Goal: Task Accomplishment & Management: Use online tool/utility

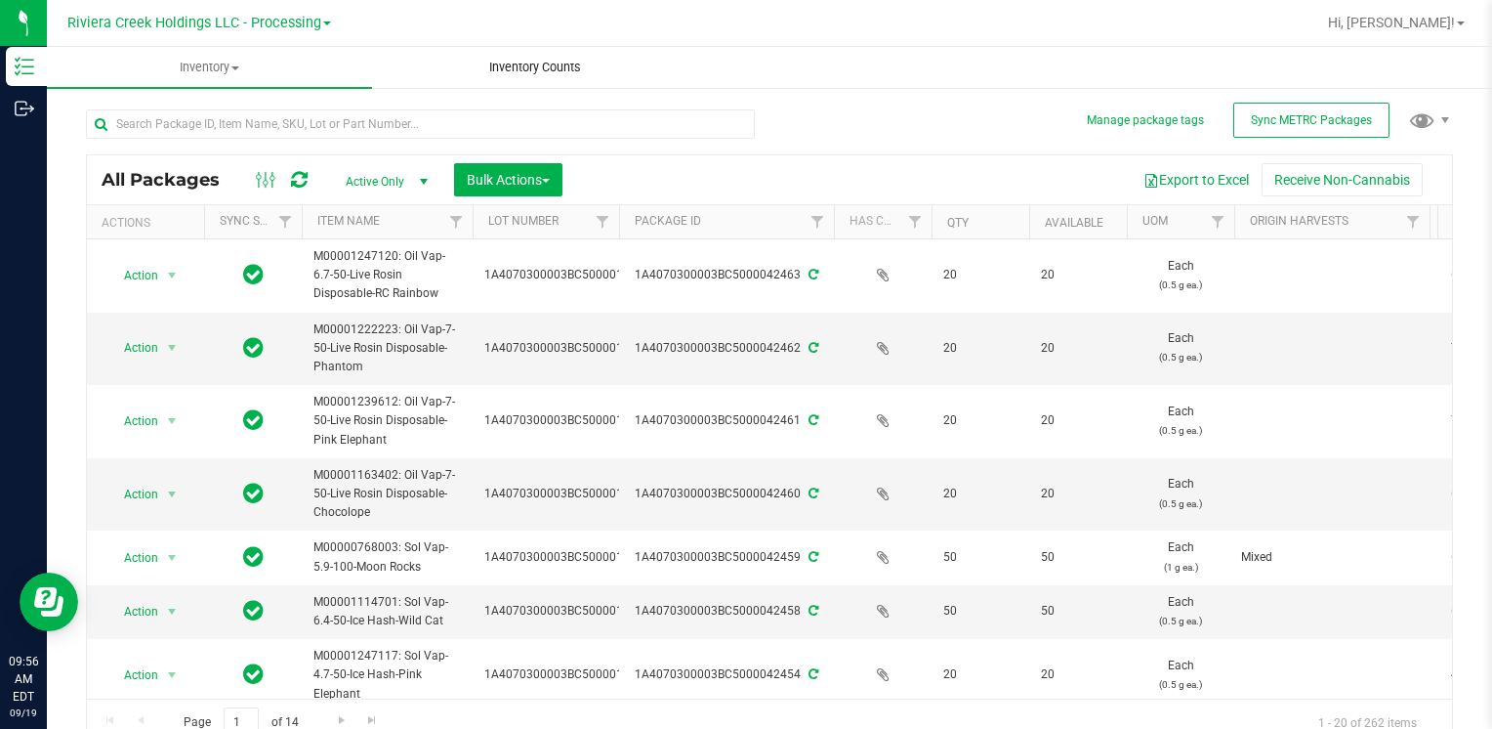
click at [529, 63] on span "Inventory Counts" at bounding box center [535, 68] width 145 height 18
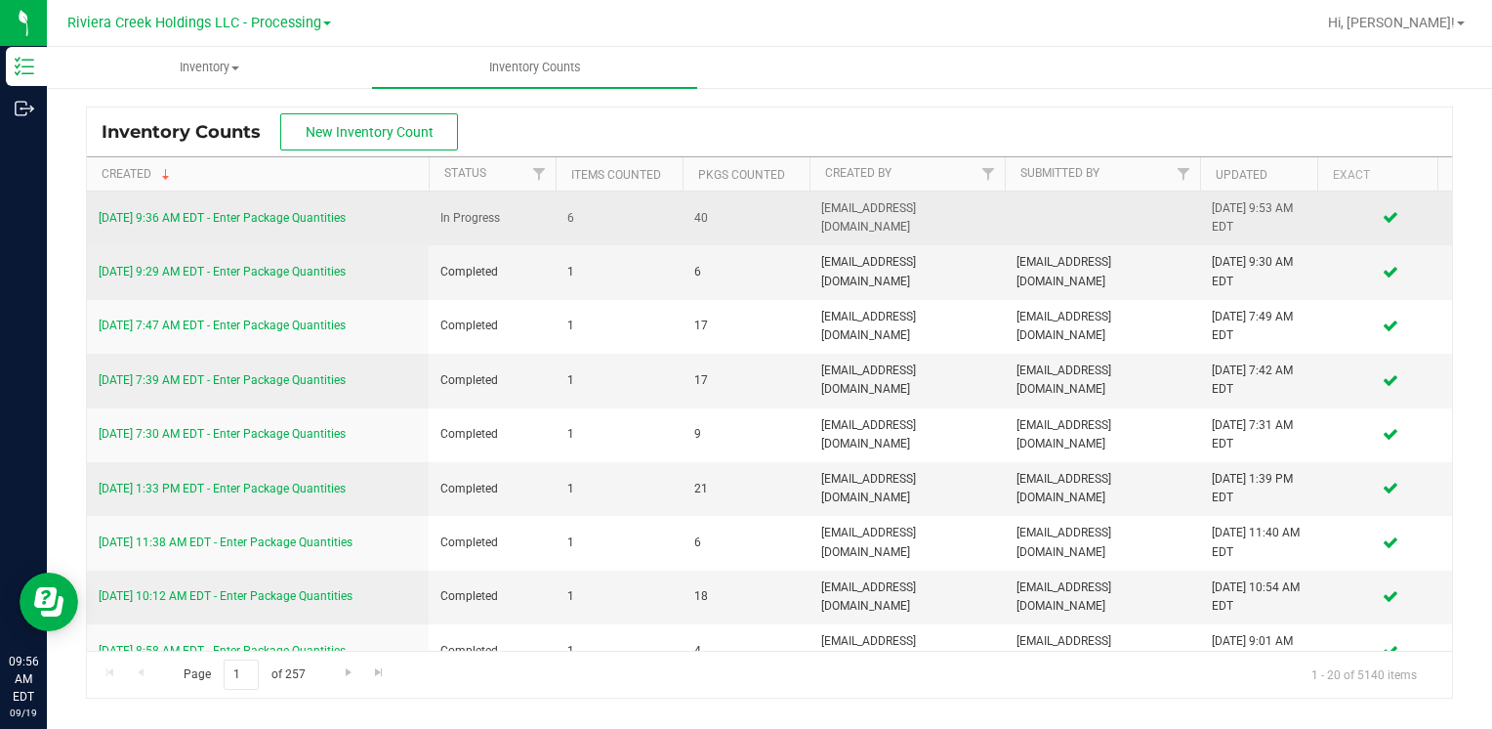
click at [298, 214] on link "[DATE] 9:36 AM EDT - Enter Package Quantities" at bounding box center [222, 218] width 247 height 14
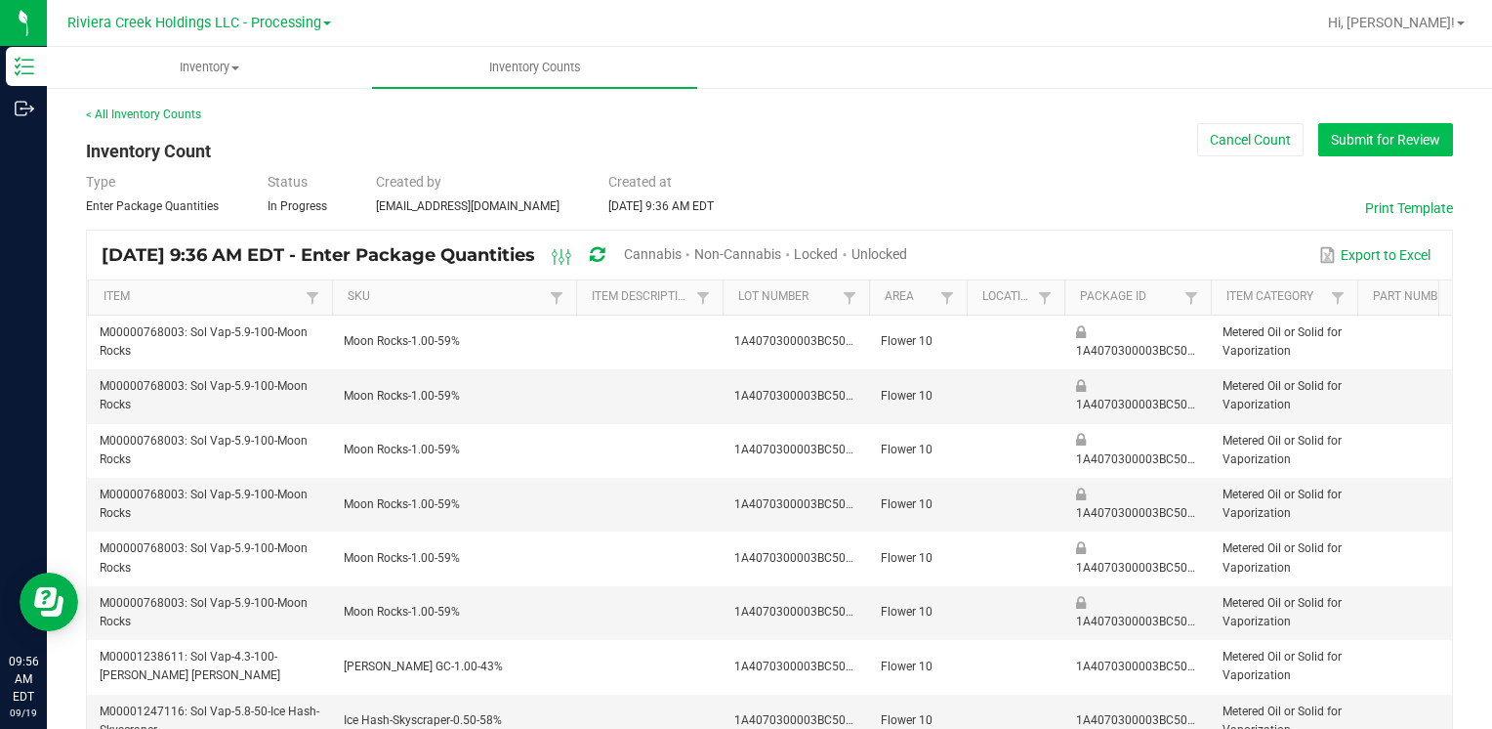
click at [1335, 141] on button "Submit for Review" at bounding box center [1385, 139] width 135 height 33
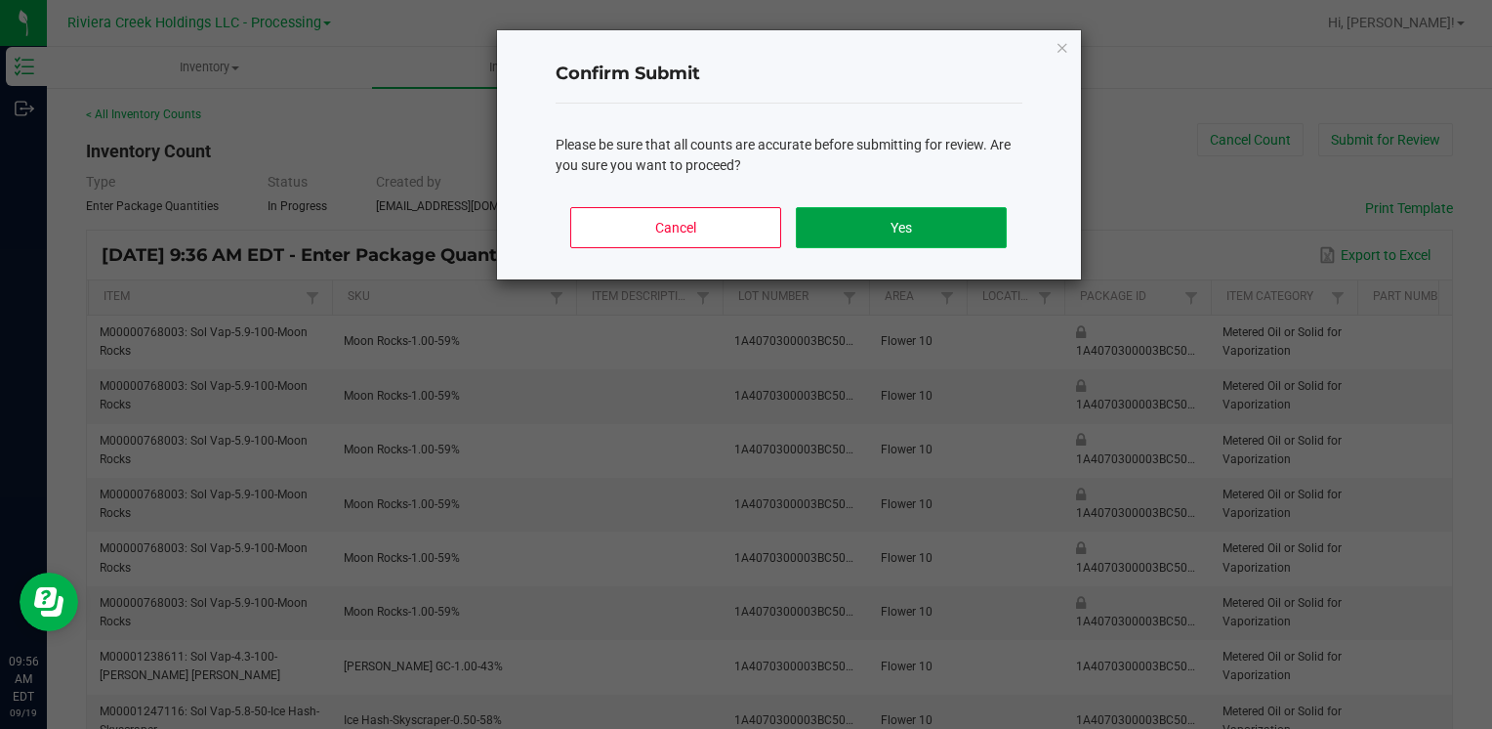
click at [898, 237] on button "Yes" at bounding box center [901, 227] width 210 height 41
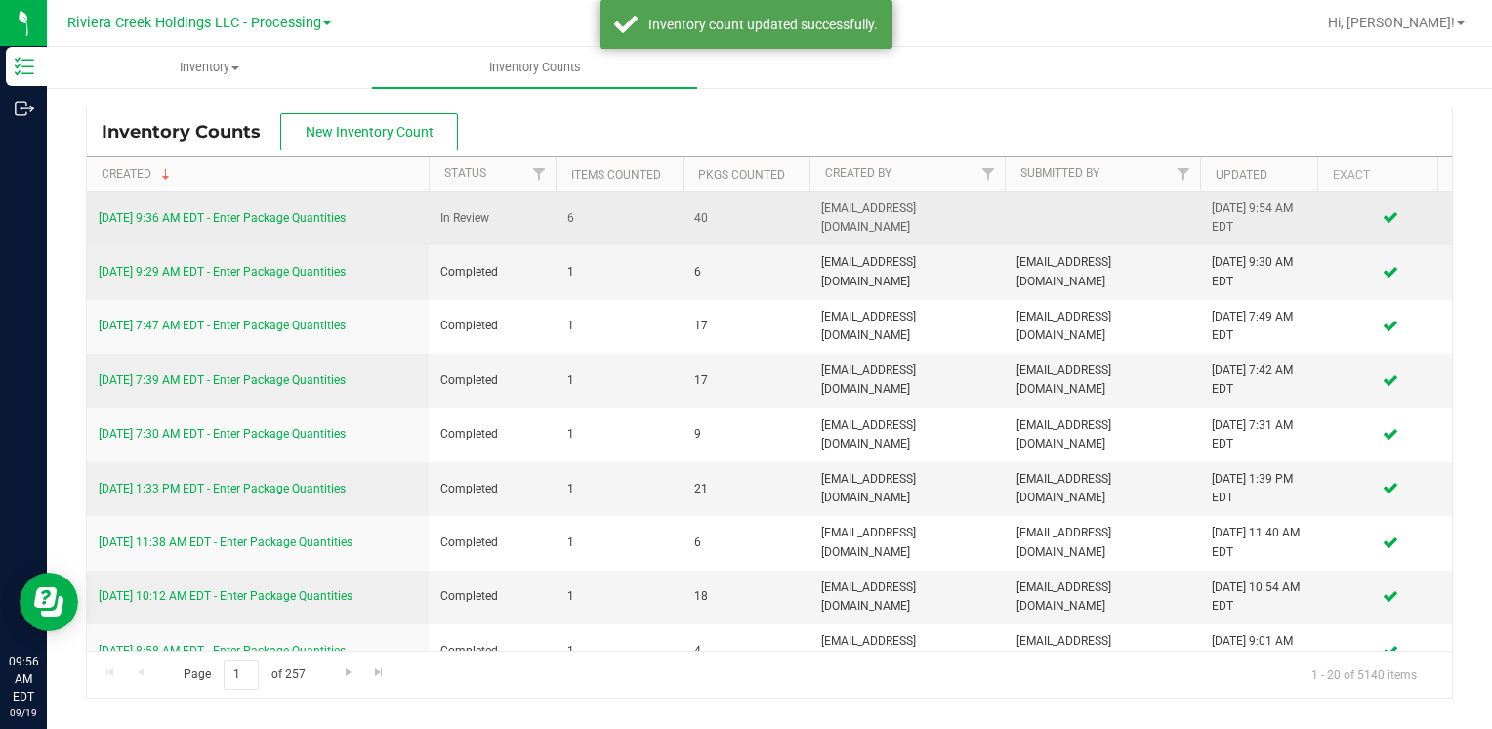
click at [309, 220] on link "[DATE] 9:36 AM EDT - Enter Package Quantities" at bounding box center [222, 218] width 247 height 14
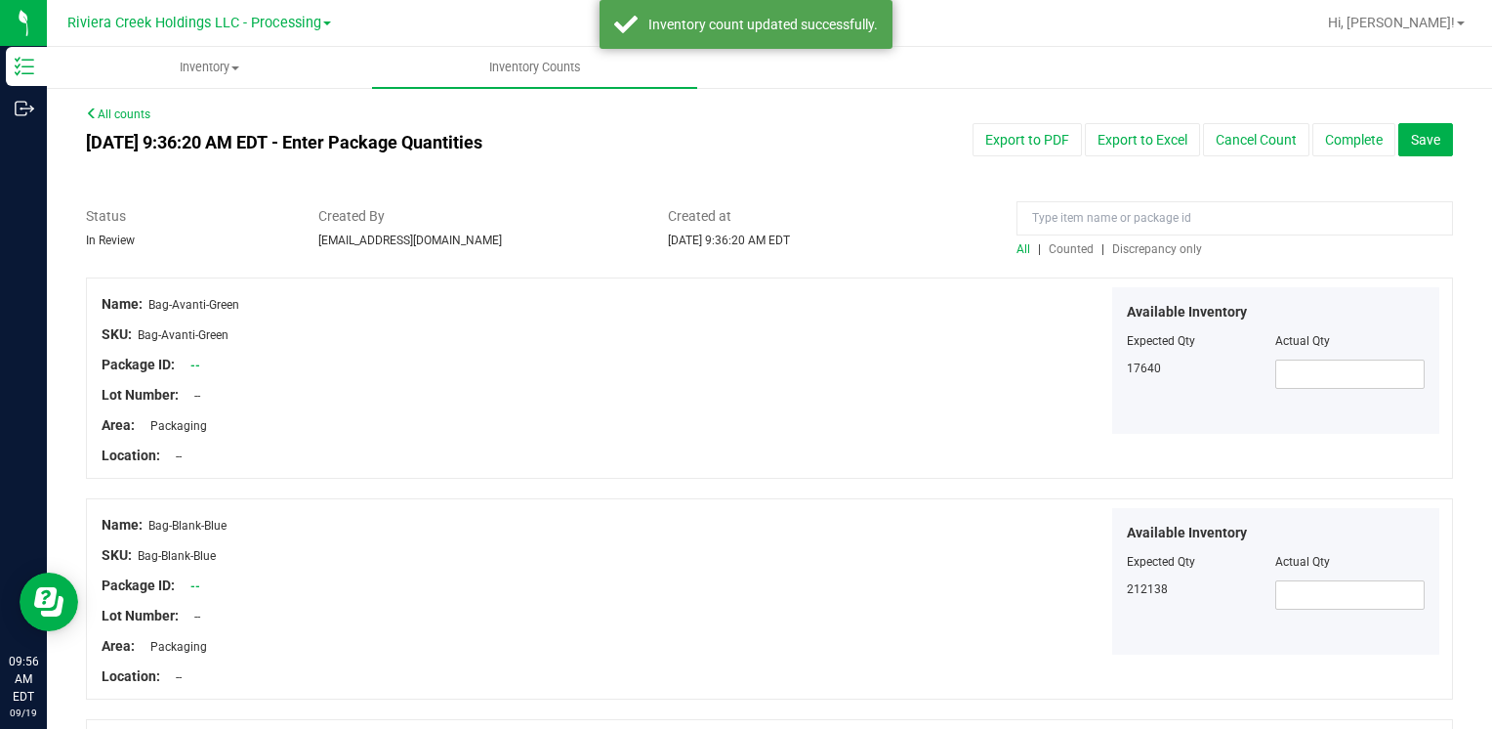
click at [1065, 249] on span "Counted" at bounding box center [1071, 249] width 45 height 14
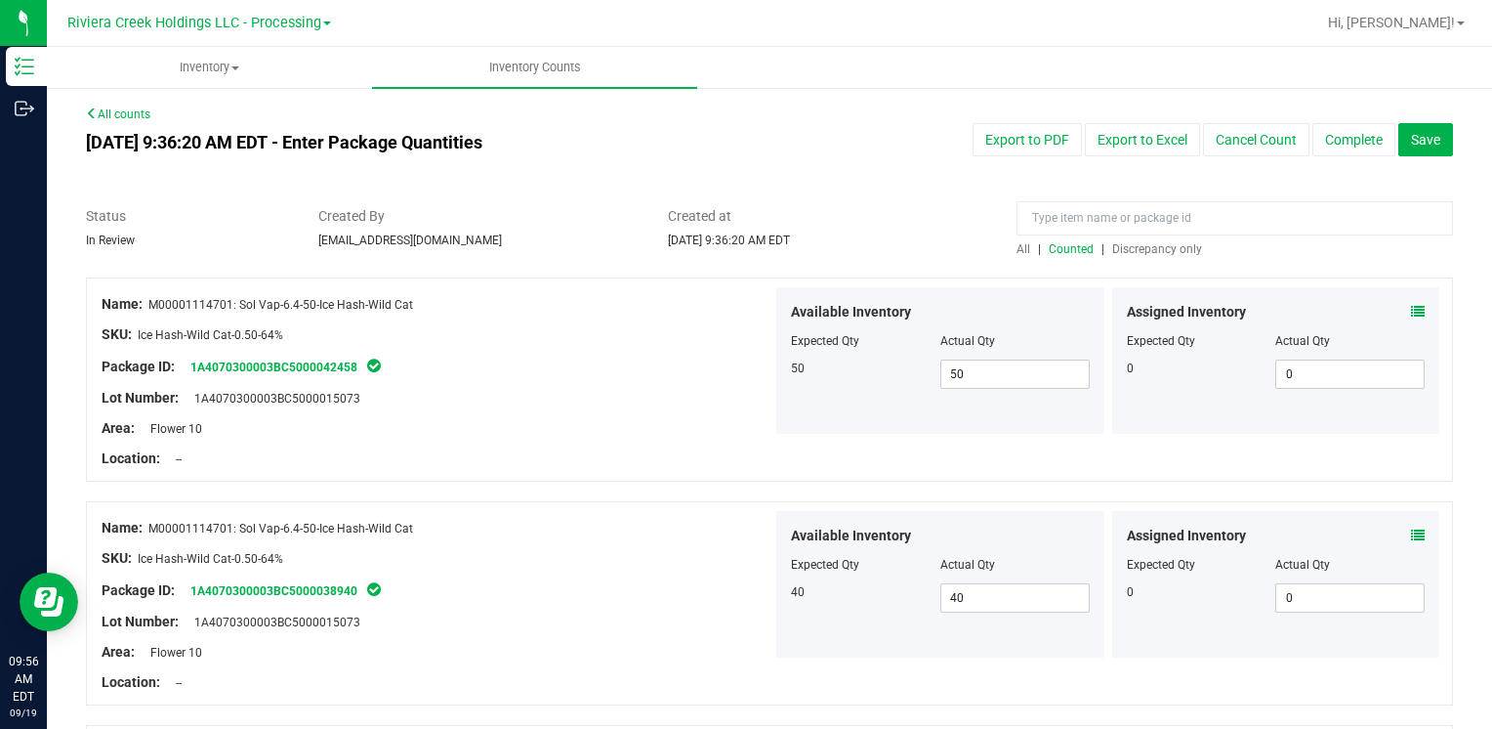
click at [1148, 254] on span "Discrepancy only" at bounding box center [1157, 249] width 90 height 14
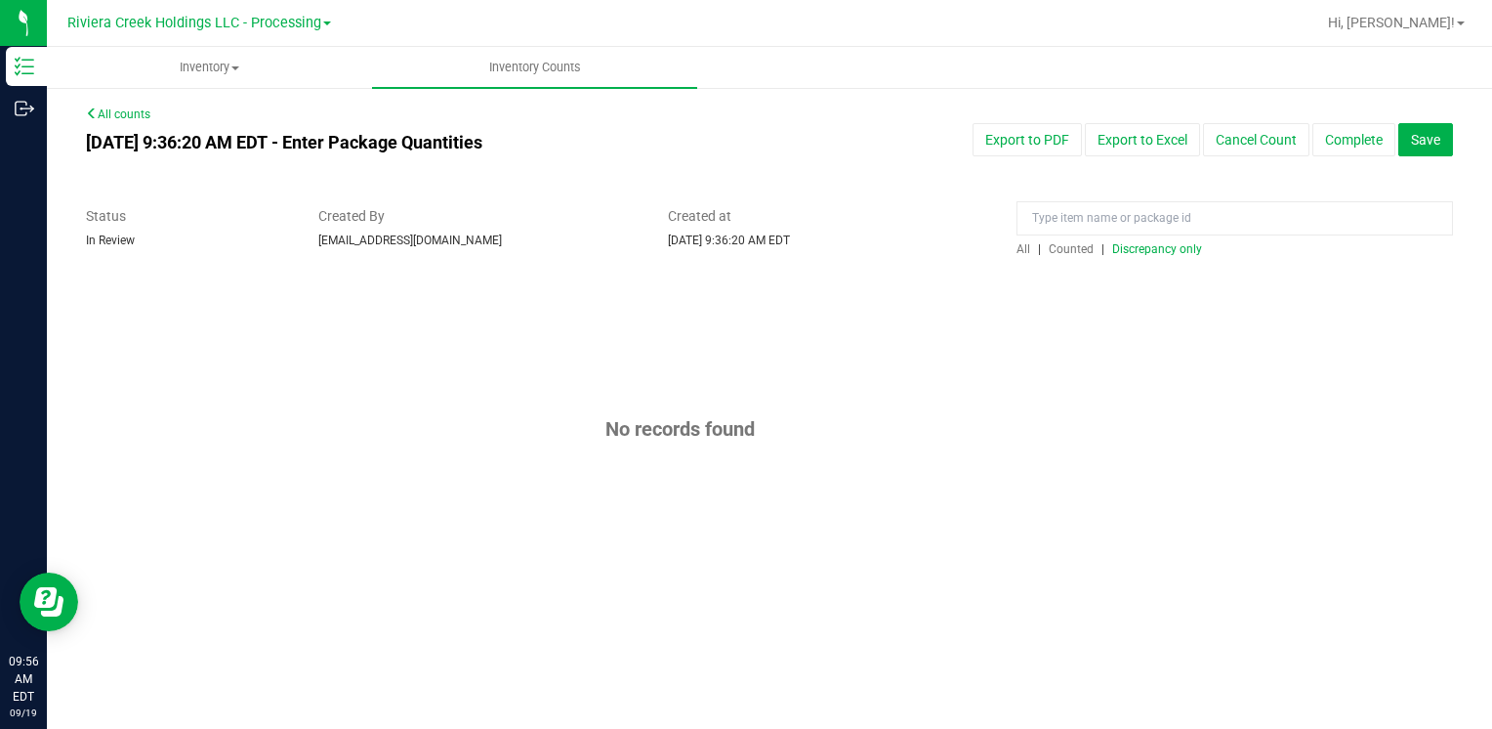
click at [1068, 244] on span "Counted" at bounding box center [1071, 249] width 45 height 14
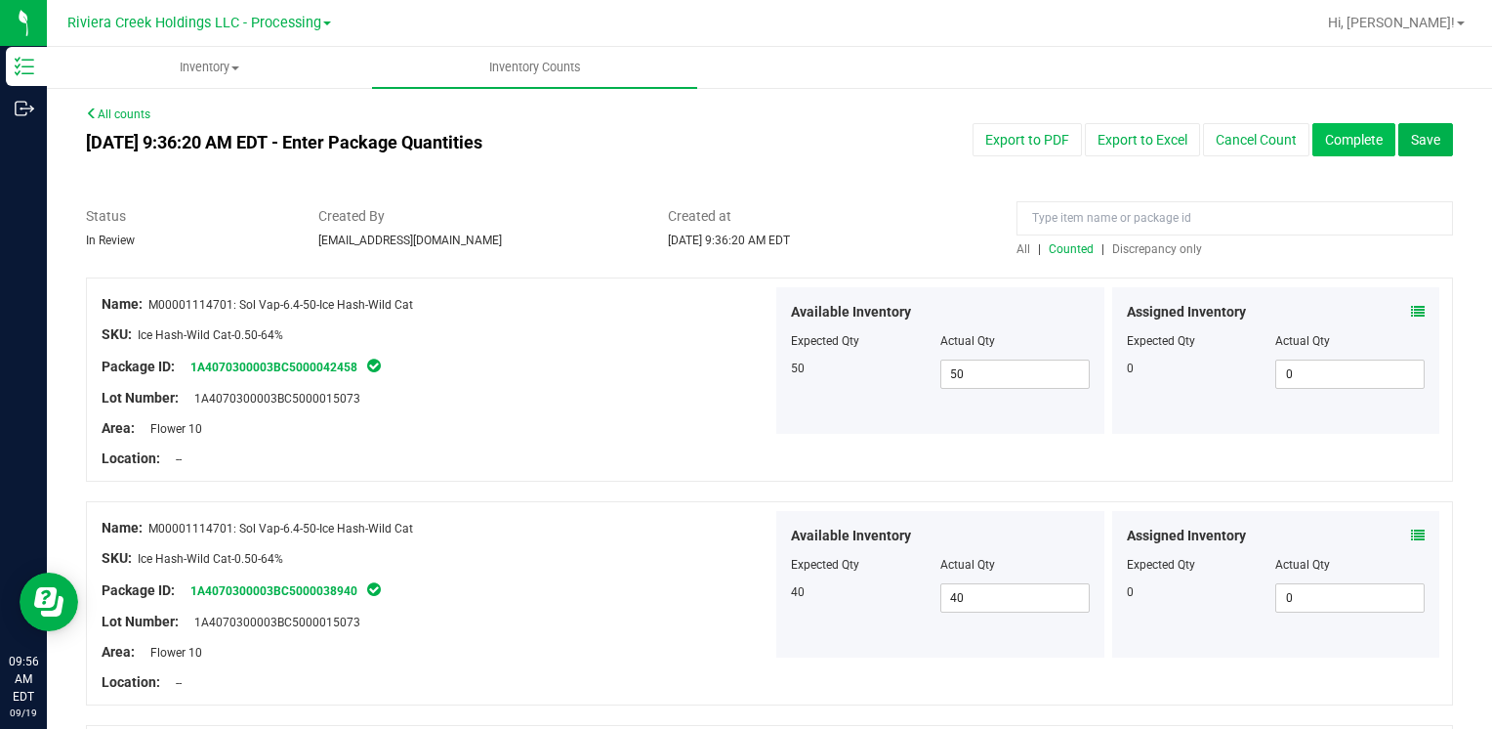
click at [1349, 142] on button "Complete" at bounding box center [1354, 139] width 83 height 33
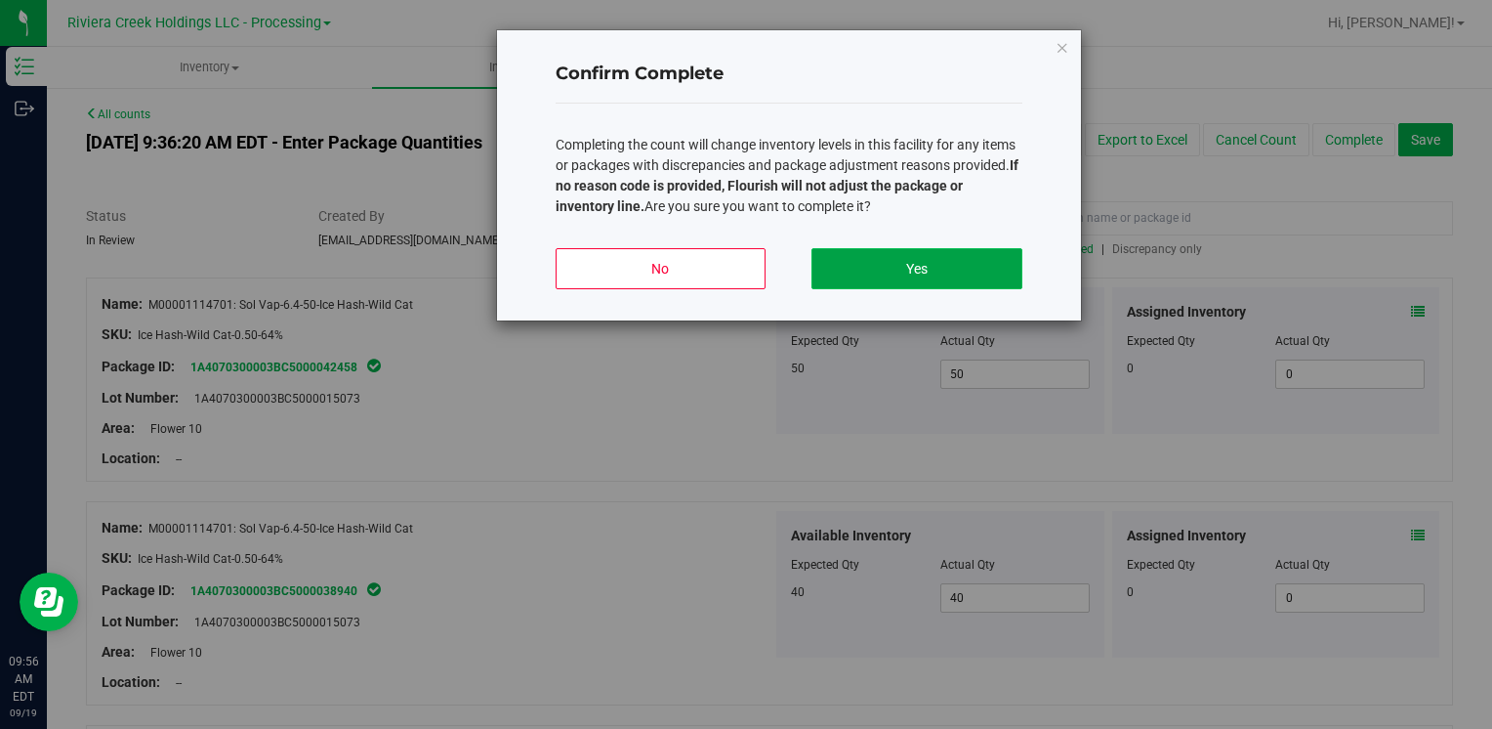
click at [953, 268] on button "Yes" at bounding box center [917, 268] width 210 height 41
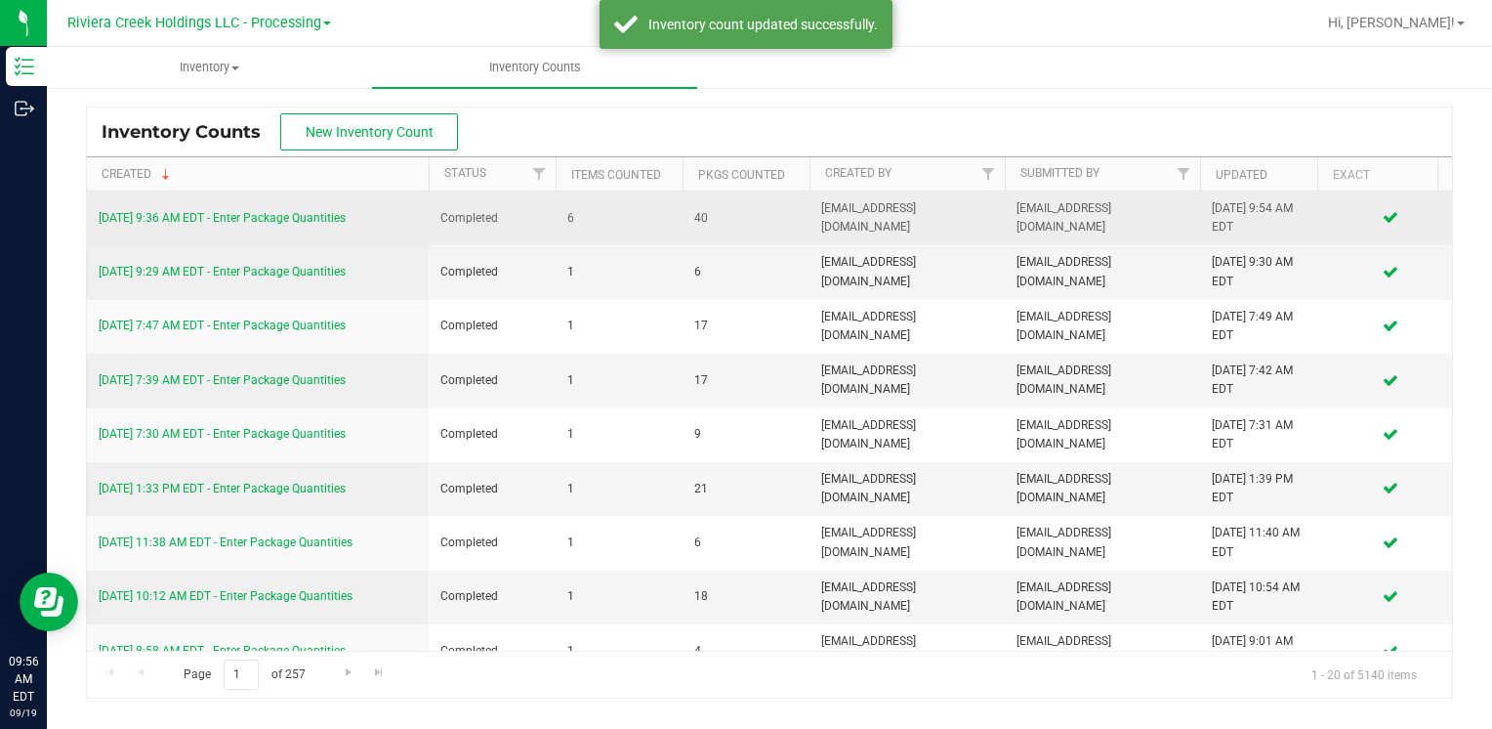
click at [303, 211] on link "[DATE] 9:36 AM EDT - Enter Package Quantities" at bounding box center [222, 218] width 247 height 14
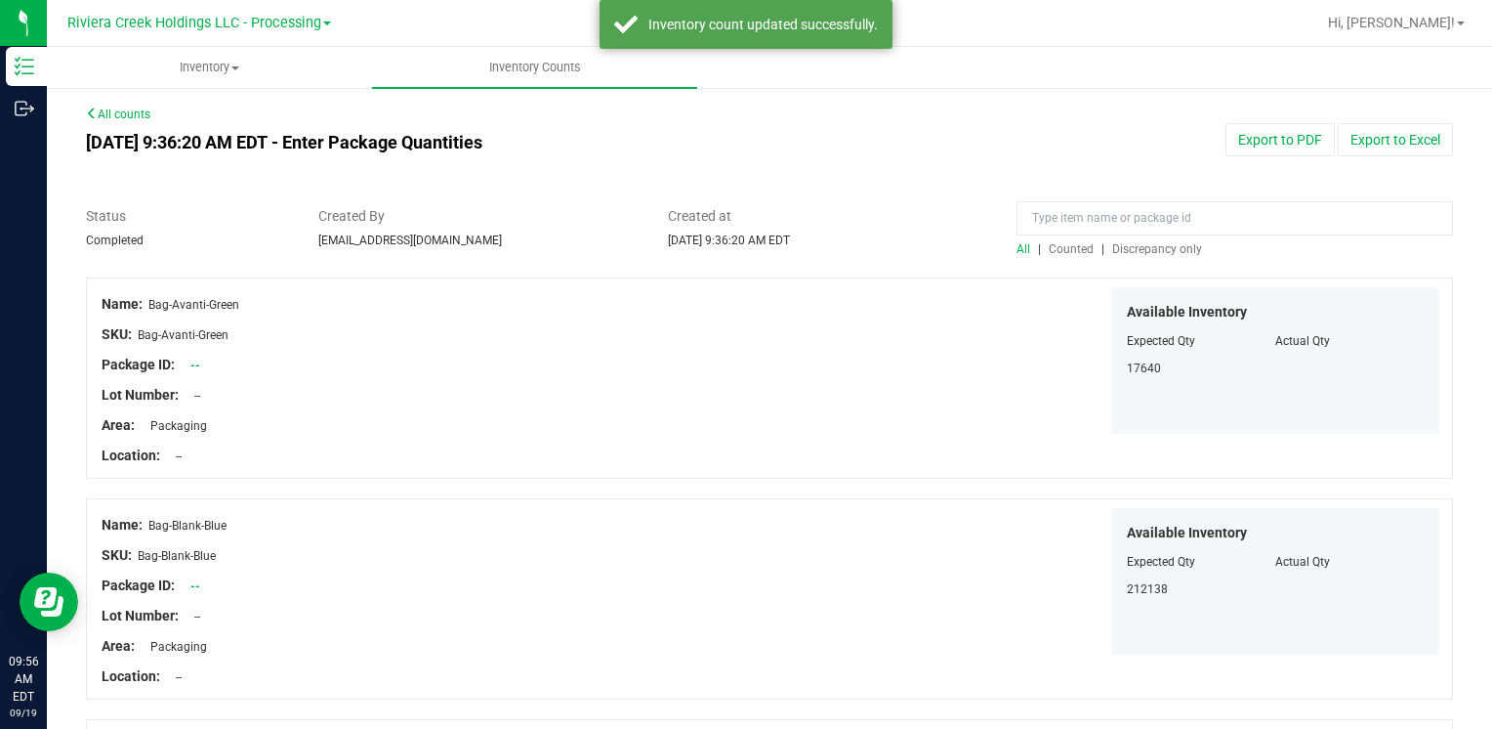
click at [1050, 252] on span "Counted" at bounding box center [1071, 249] width 45 height 14
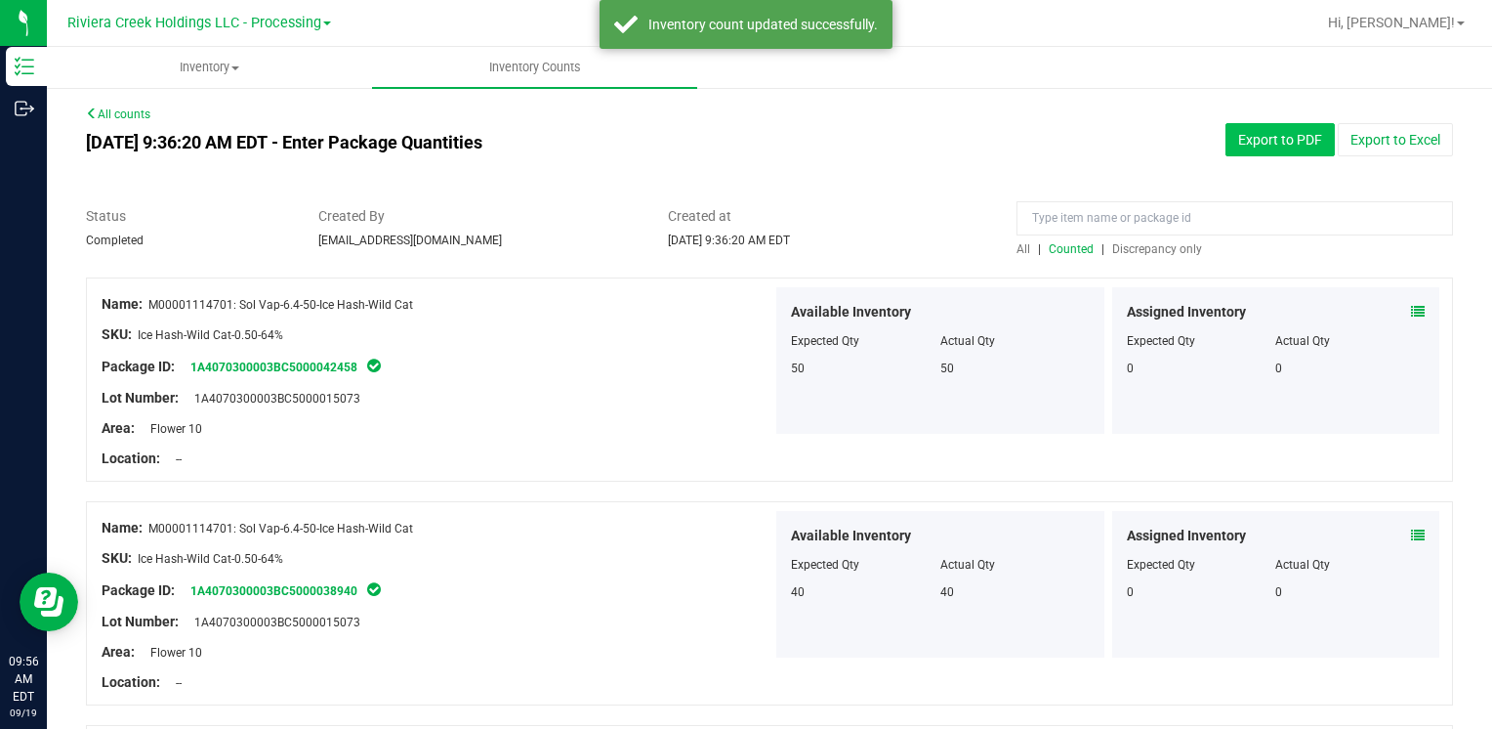
click at [1266, 143] on button "Export to PDF" at bounding box center [1280, 139] width 109 height 33
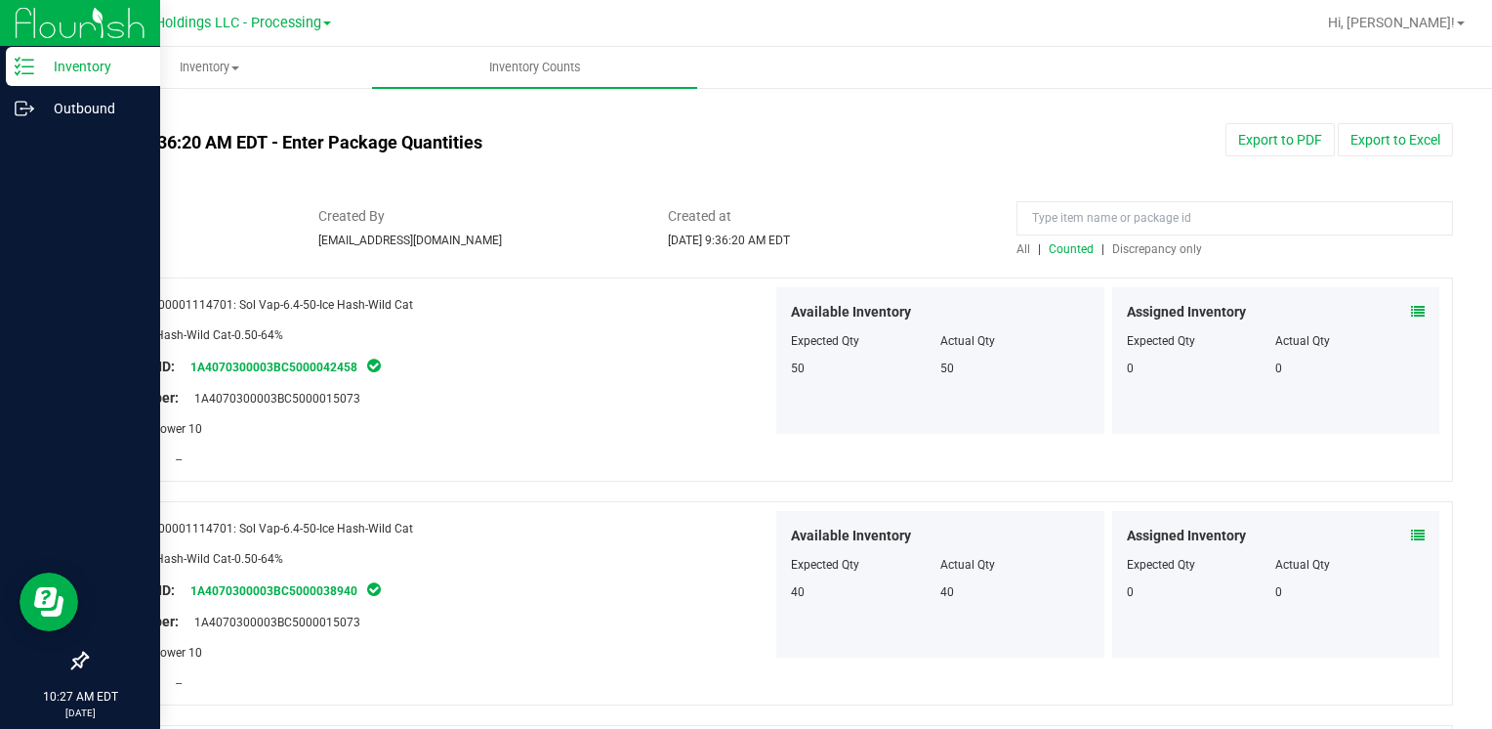
click at [102, 65] on p "Inventory" at bounding box center [92, 66] width 117 height 23
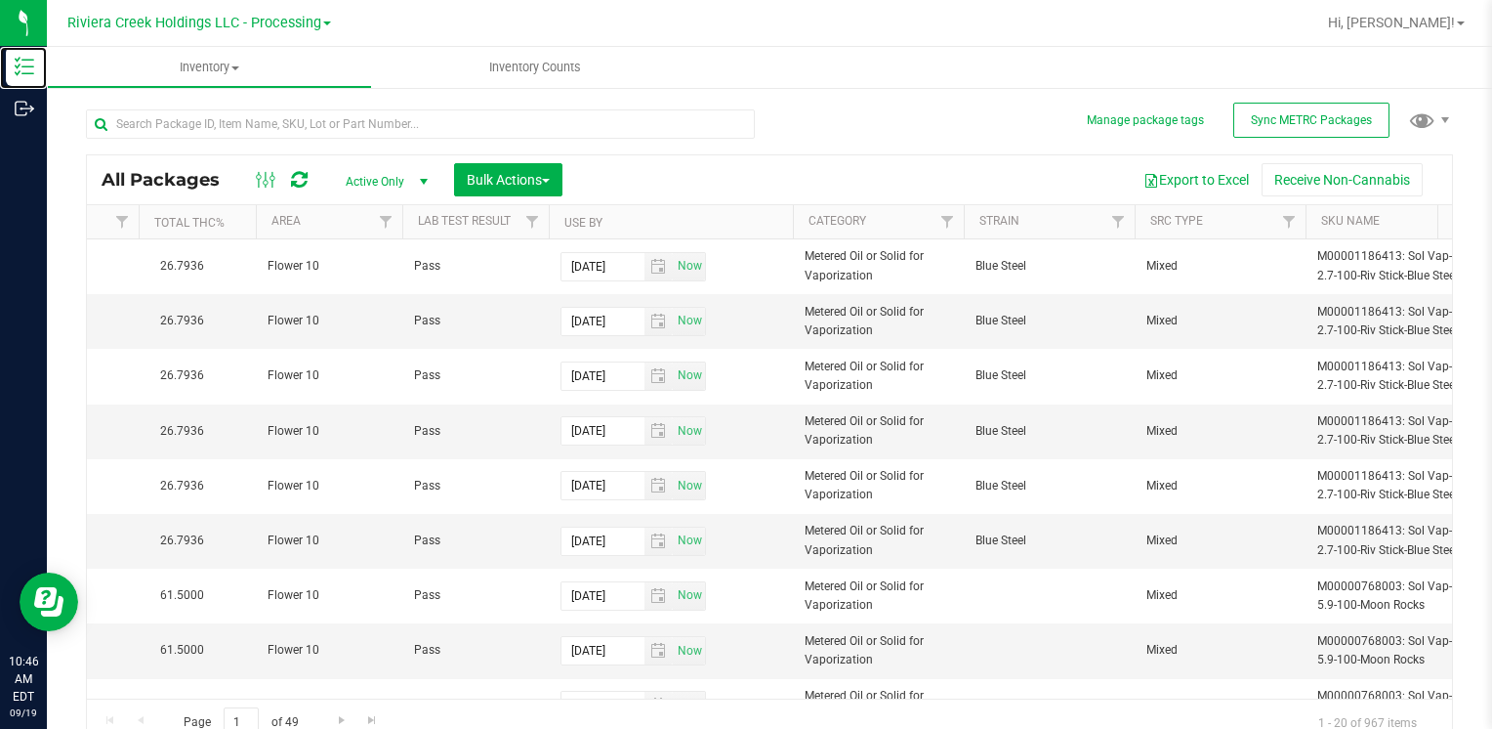
scroll to position [0, 1302]
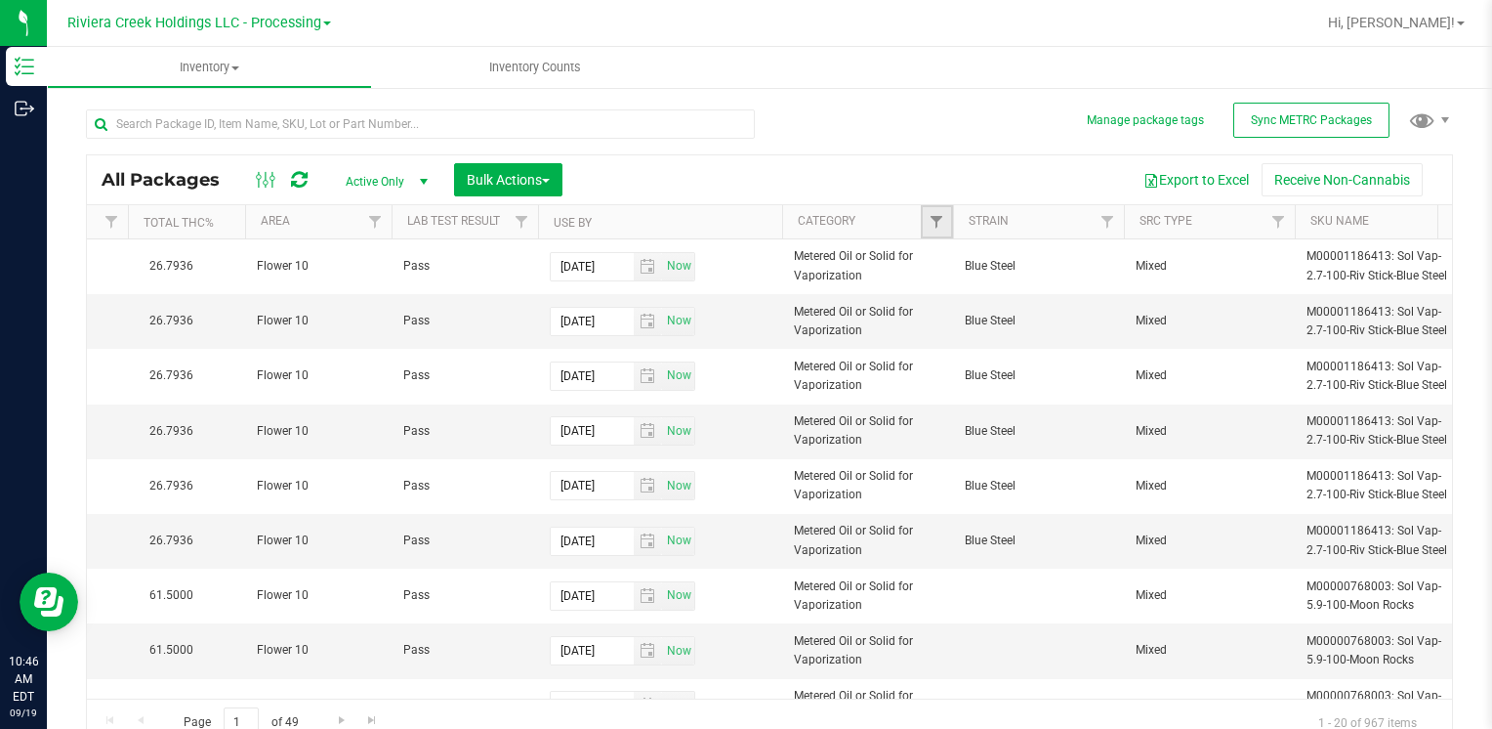
click at [936, 231] on link "Filter" at bounding box center [937, 221] width 32 height 33
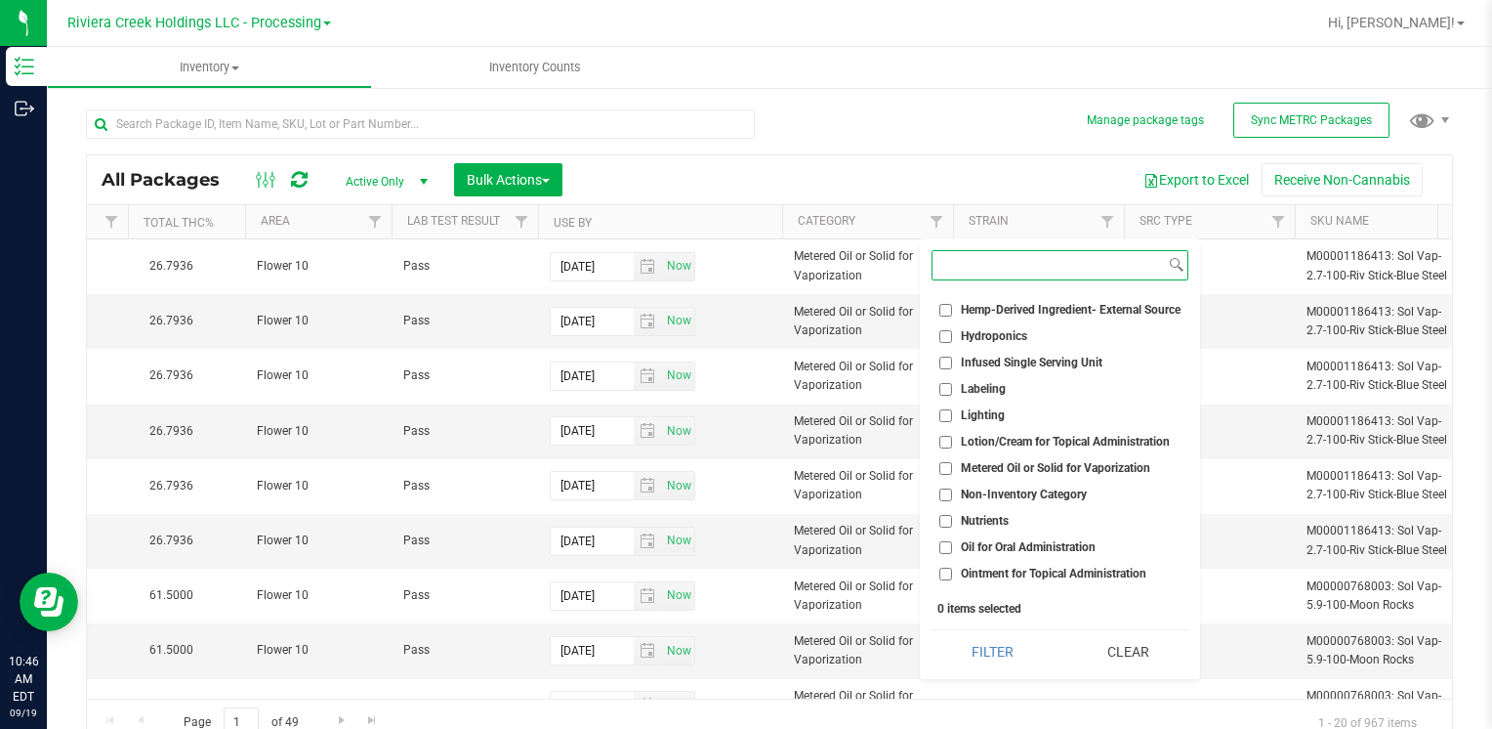
scroll to position [488, 0]
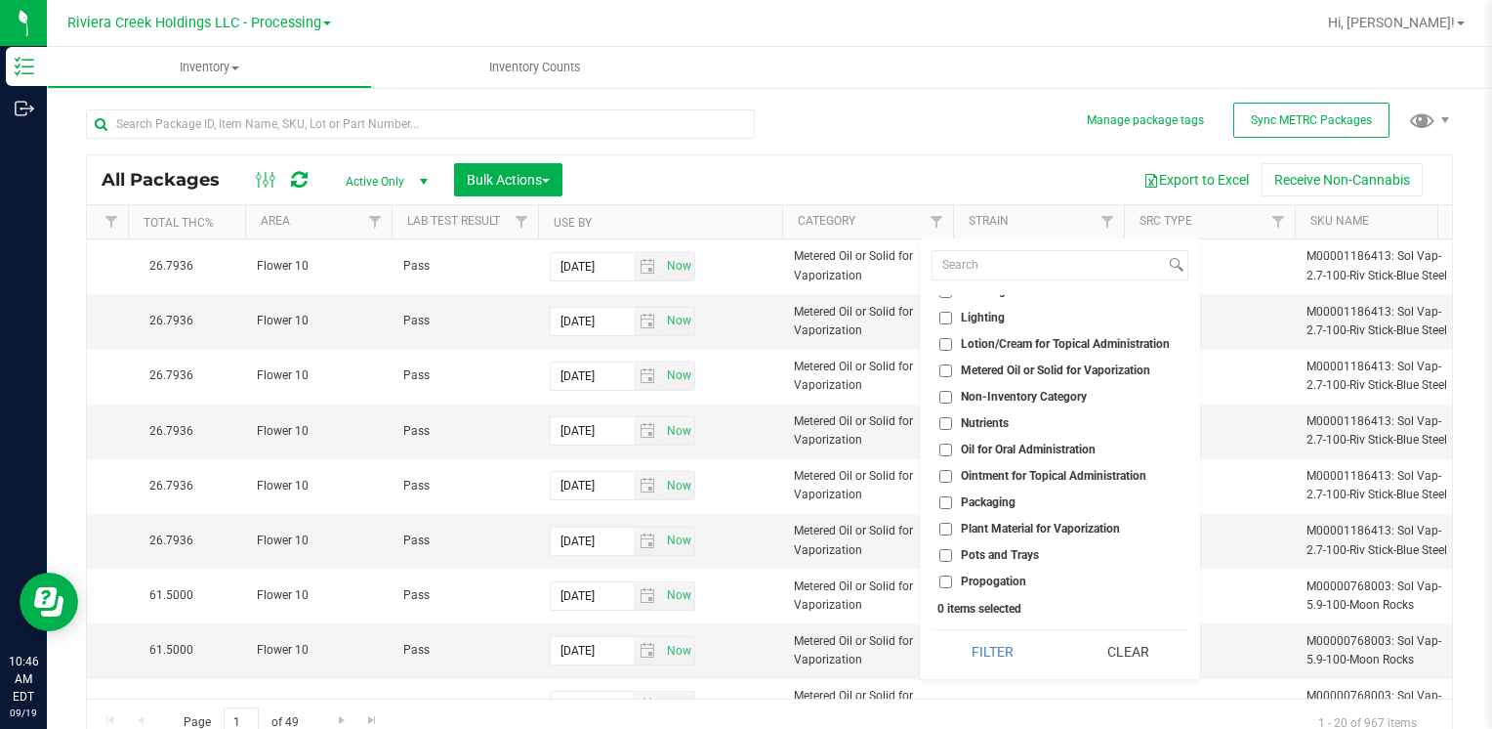
click at [949, 529] on input "Plant Material for Vaporization" at bounding box center [945, 528] width 13 height 13
checkbox input "true"
click at [1001, 658] on button "Filter" at bounding box center [992, 651] width 121 height 43
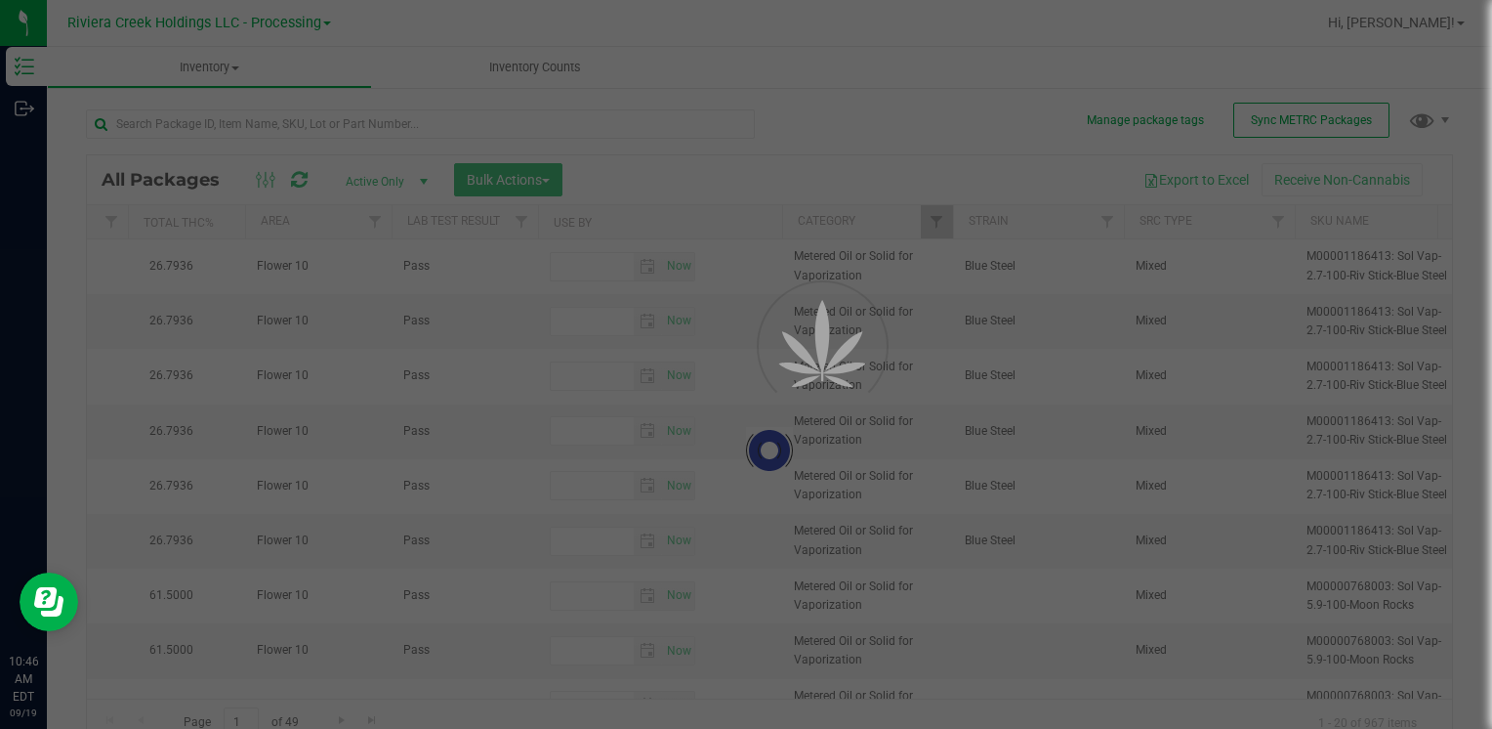
type input "[DATE]"
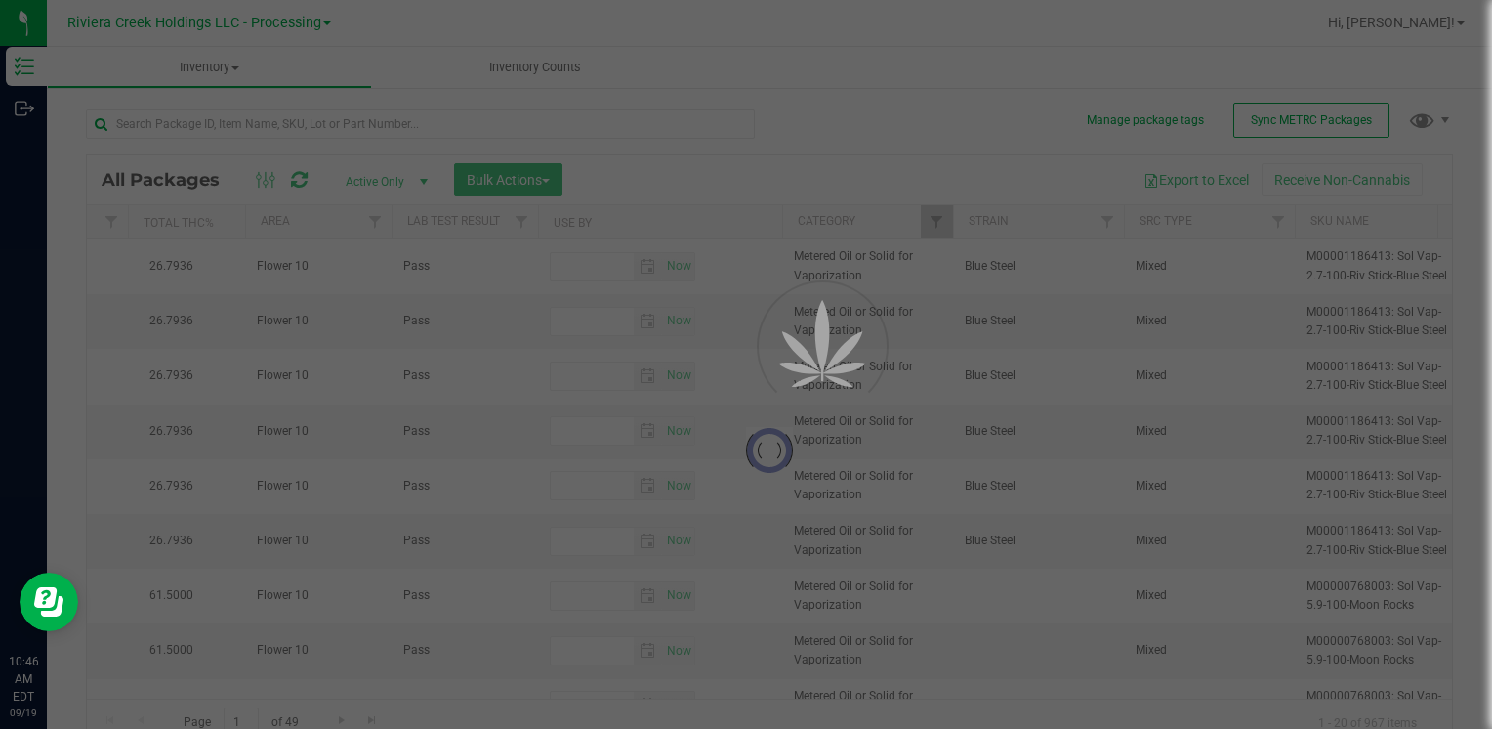
type input "[DATE]"
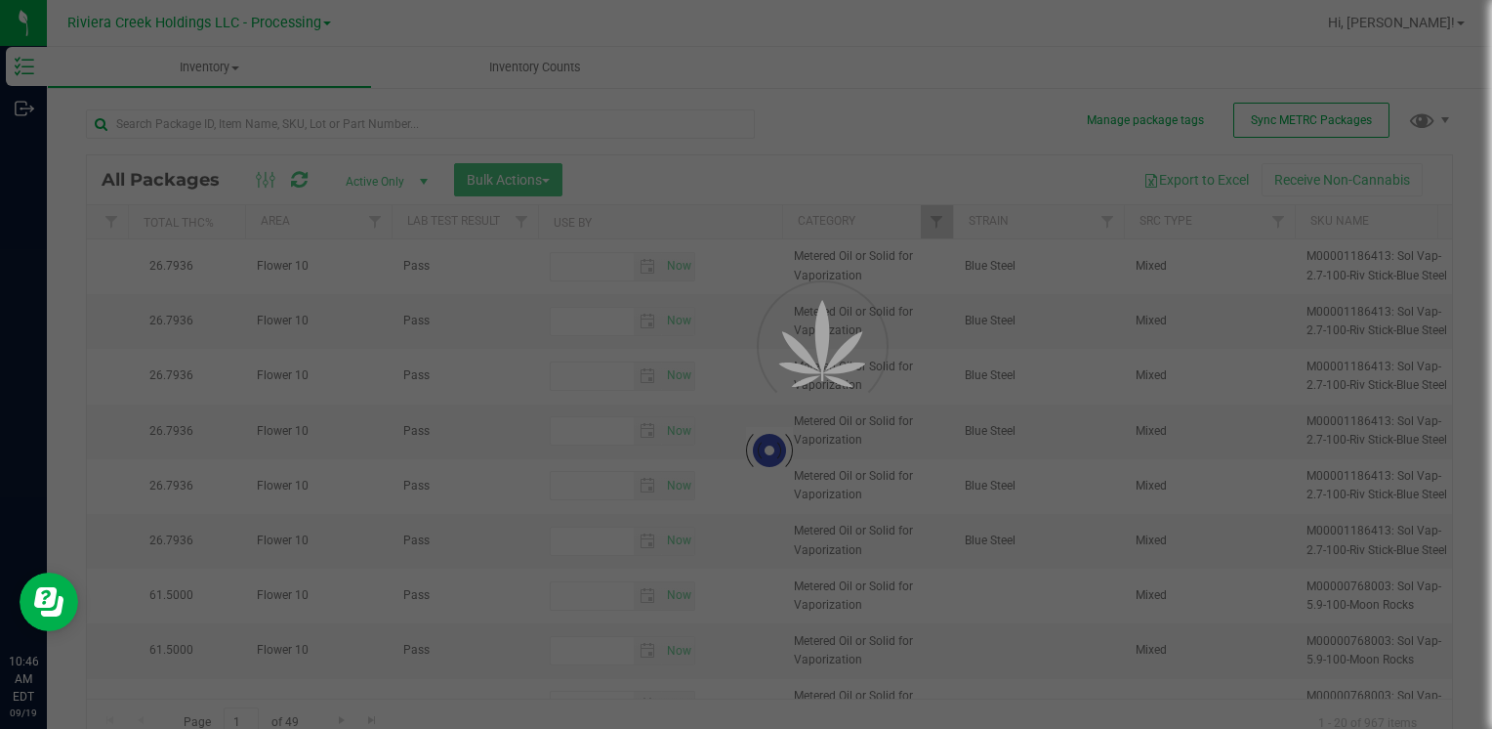
type input "[DATE]"
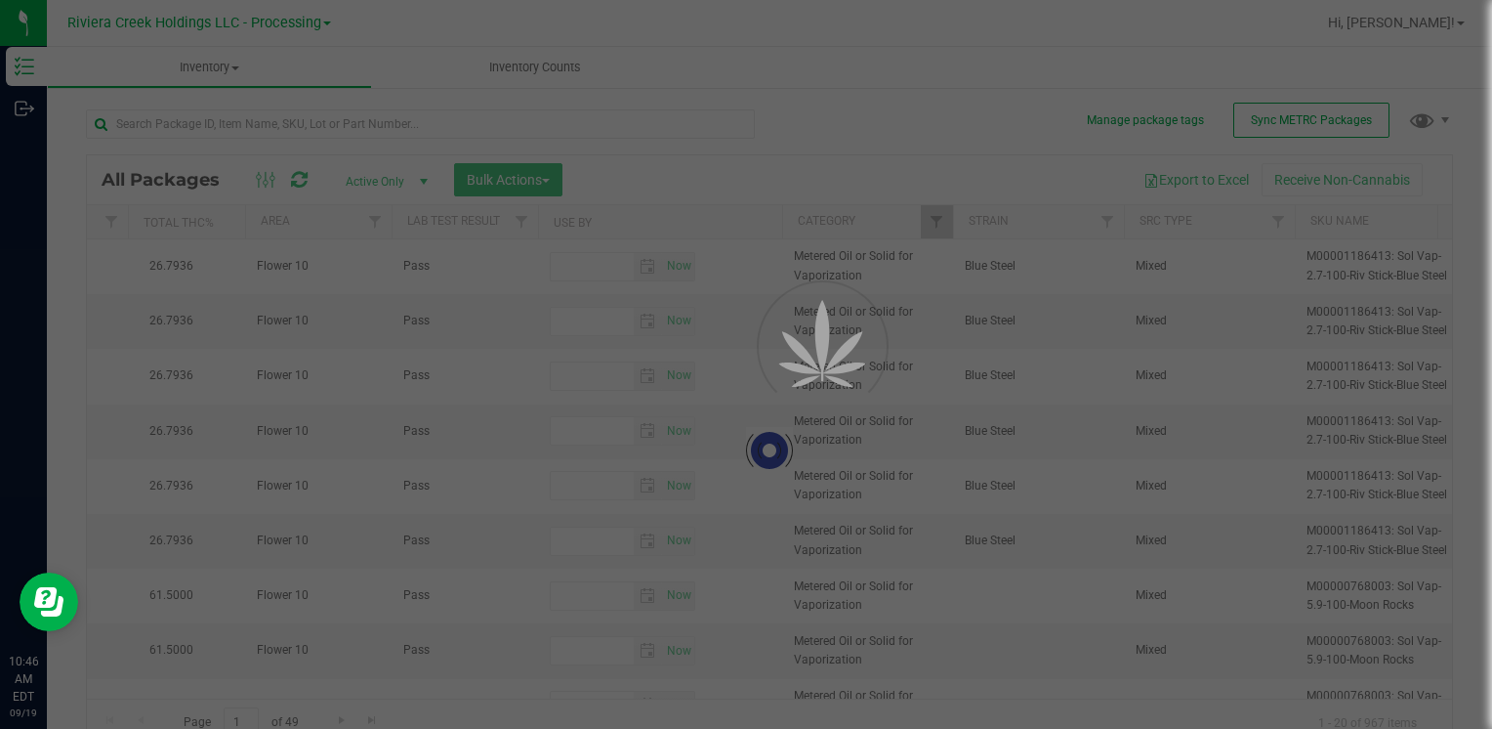
type input "[DATE]"
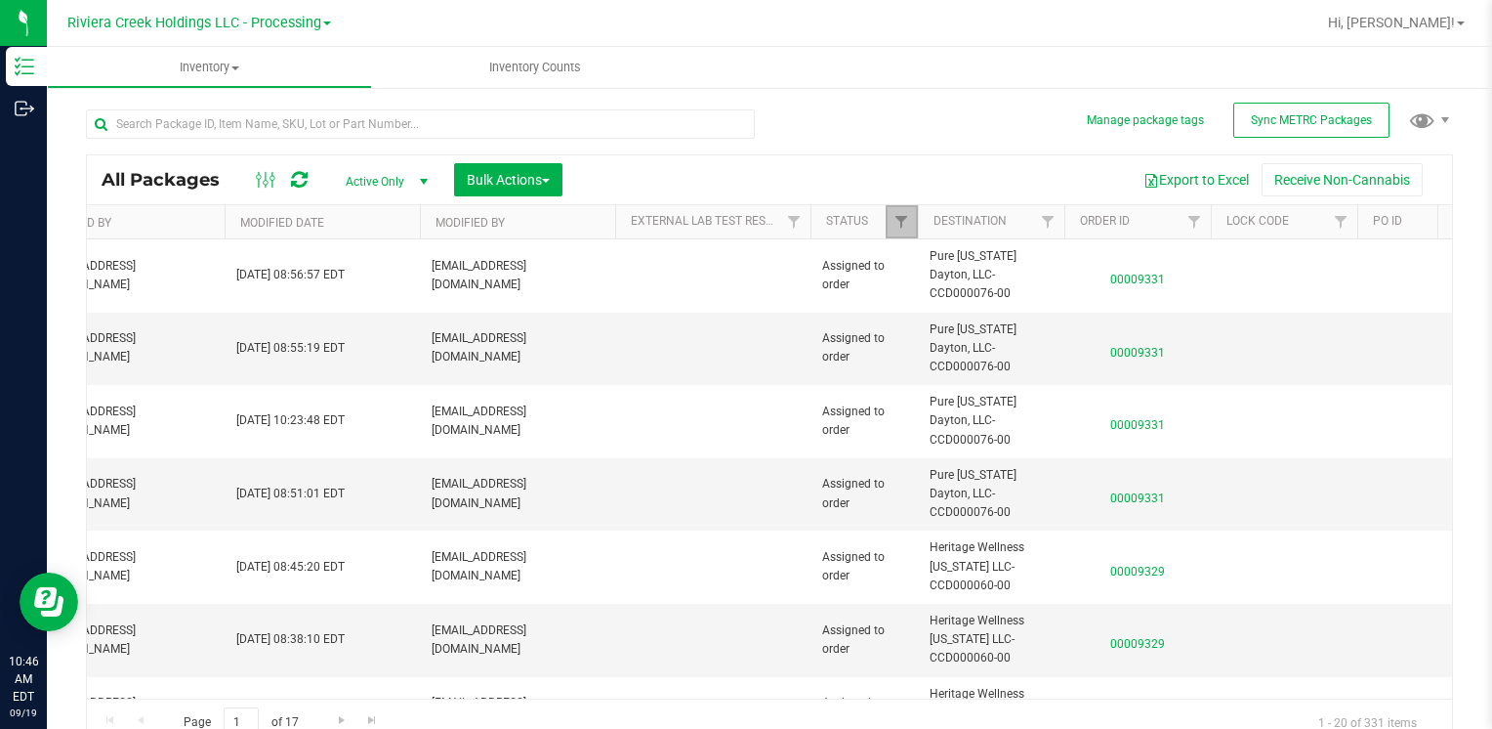
click at [902, 231] on link "Filter" at bounding box center [902, 221] width 32 height 33
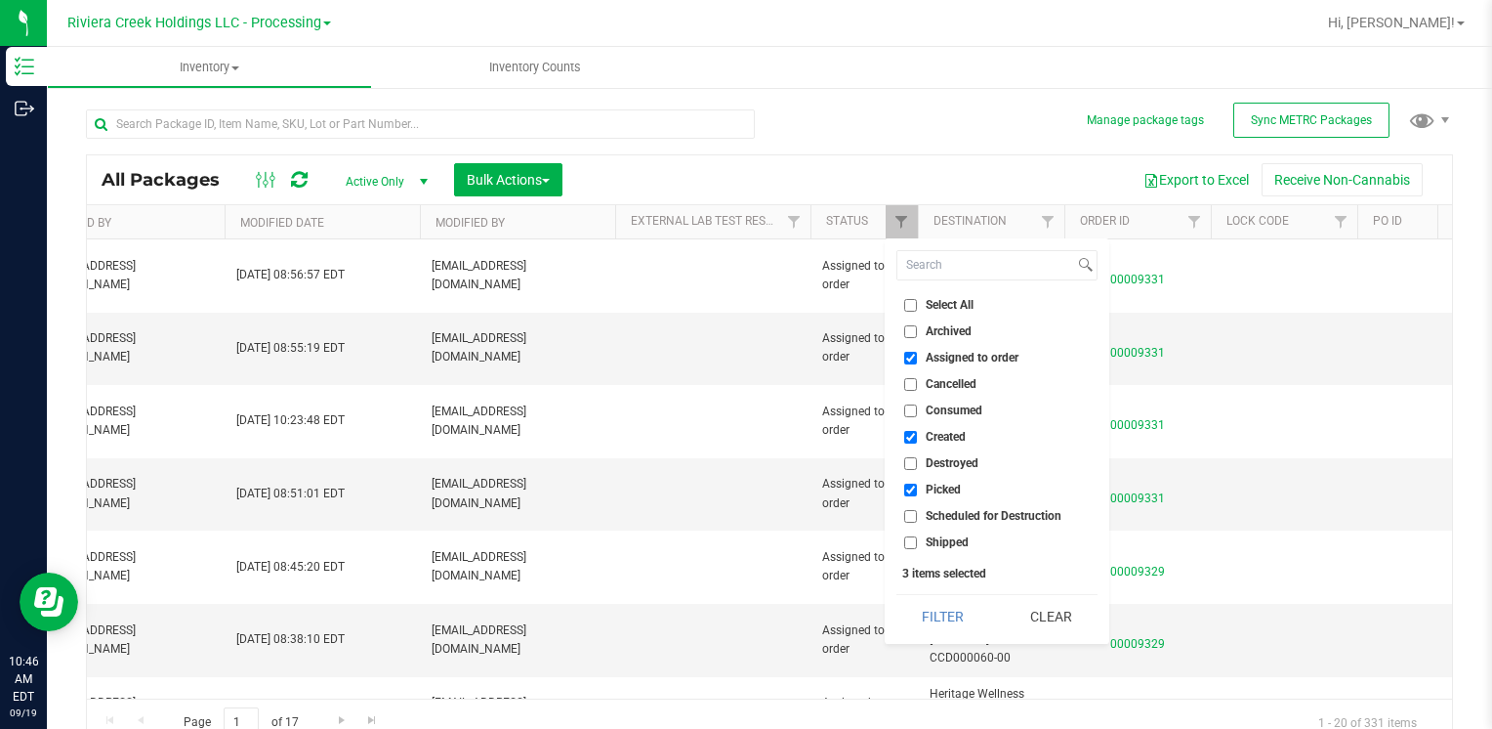
click at [908, 357] on input "Assigned to order" at bounding box center [910, 358] width 13 height 13
checkbox input "false"
click at [937, 625] on button "Filter" at bounding box center [944, 616] width 94 height 43
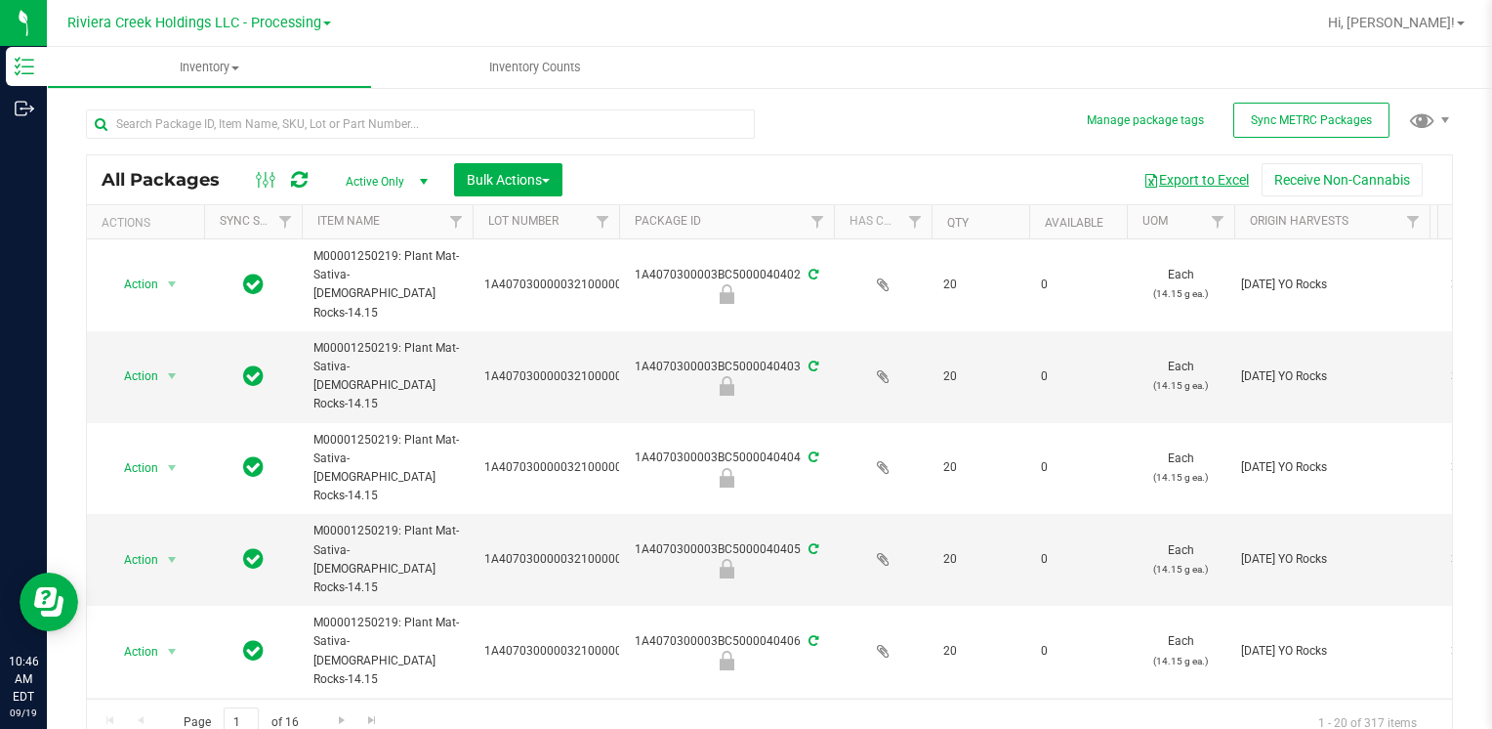
click at [1162, 185] on button "Export to Excel" at bounding box center [1196, 179] width 131 height 33
